Goal: Transaction & Acquisition: Purchase product/service

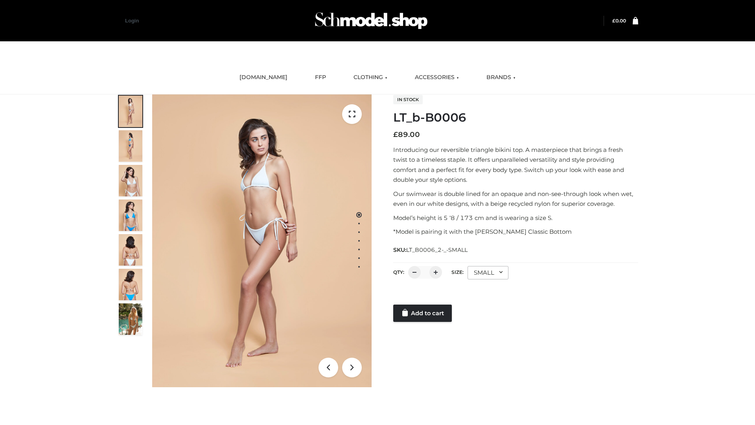
click at [423, 313] on link "Add to cart" at bounding box center [422, 312] width 59 height 17
